Goal: Task Accomplishment & Management: Manage account settings

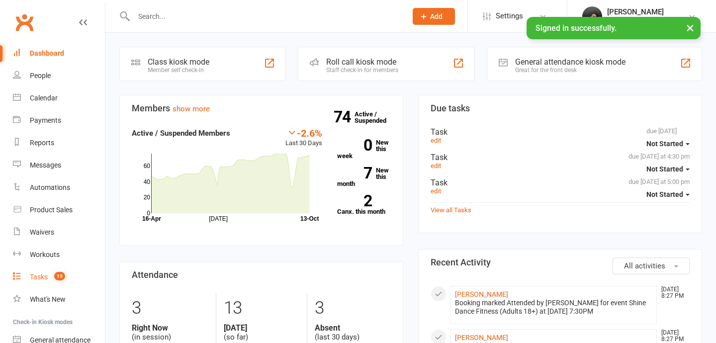
click at [27, 276] on link "Tasks 13" at bounding box center [59, 277] width 92 height 22
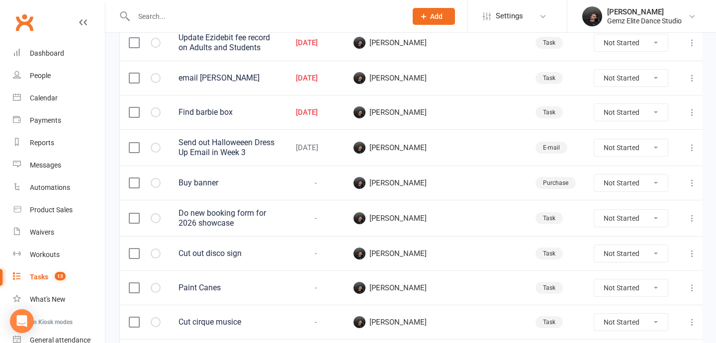
scroll to position [164, 0]
drag, startPoint x: 367, startPoint y: 141, endPoint x: 373, endPoint y: 151, distance: 11.9
click at [335, 151] on div "[DATE]" at bounding box center [316, 147] width 40 height 8
click at [335, 143] on div "[DATE]" at bounding box center [316, 147] width 40 height 8
click at [278, 143] on div "Send out Halloweeen Dress Up Email in Week 3" at bounding box center [227, 147] width 99 height 20
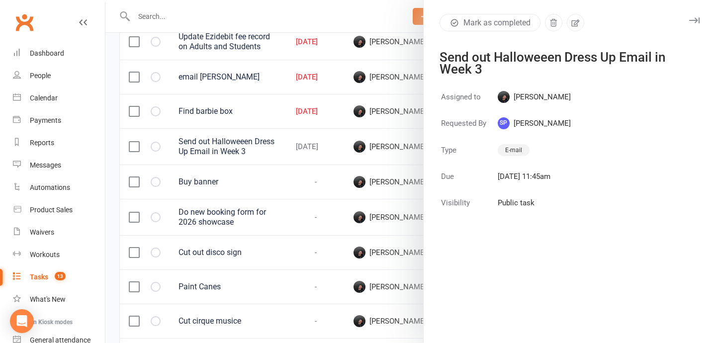
click at [376, 100] on div at bounding box center [410, 171] width 610 height 343
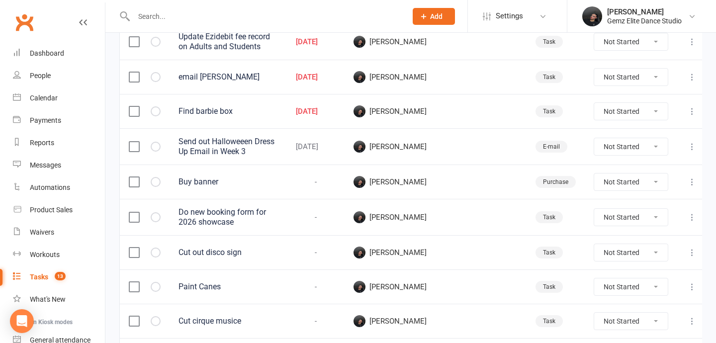
click at [287, 153] on td "Send out Halloweeen Dress Up Email in Week 3" at bounding box center [227, 146] width 117 height 36
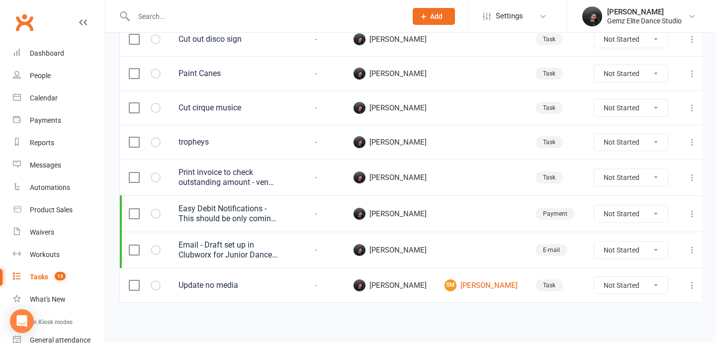
scroll to position [0, 0]
